Goal: Navigation & Orientation: Find specific page/section

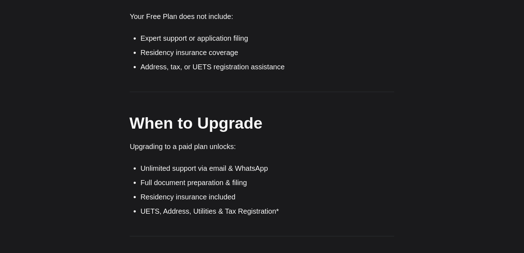
scroll to position [572, 0]
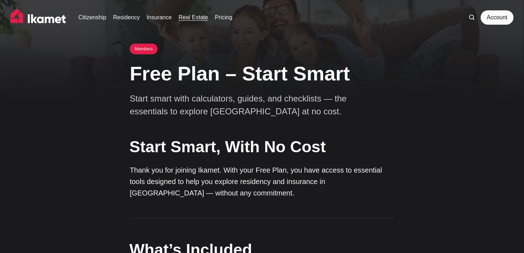
click at [191, 20] on link "Real Estate" at bounding box center [194, 17] width 30 height 9
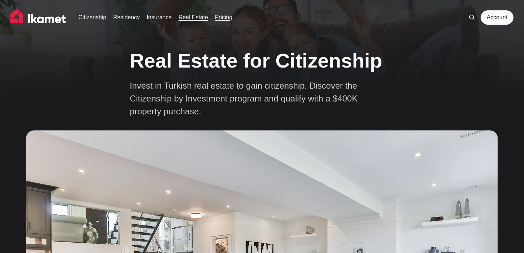
click at [222, 17] on link "Pricing" at bounding box center [224, 17] width 18 height 9
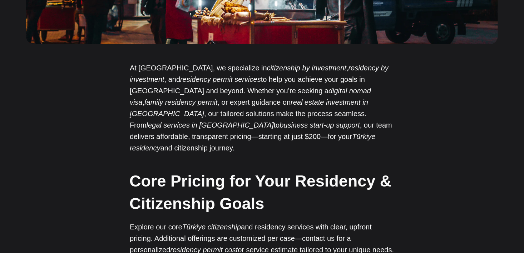
scroll to position [465, 0]
